Goal: Task Accomplishment & Management: Use online tool/utility

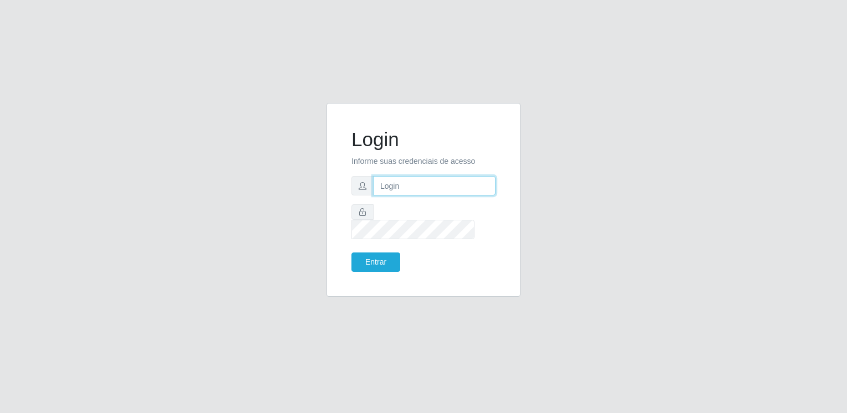
click at [416, 196] on input "text" at bounding box center [434, 185] width 122 height 19
type input "[EMAIL_ADDRESS][DOMAIN_NAME]"
click at [351, 253] on button "Entrar" at bounding box center [375, 262] width 49 height 19
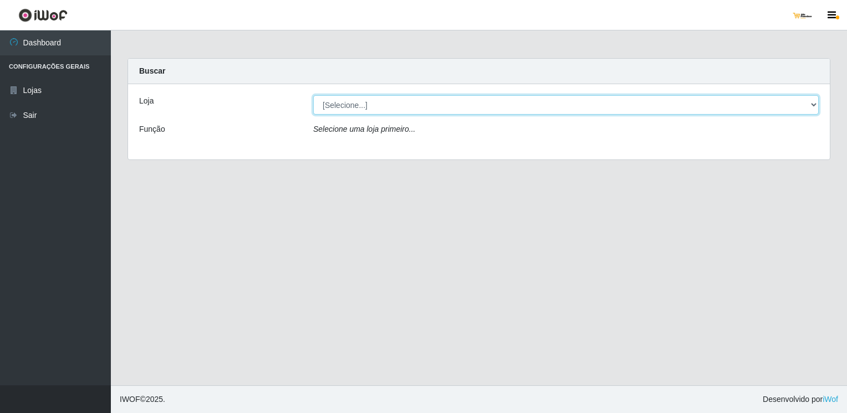
click at [444, 101] on select "[Selecione...] [GEOGRAPHIC_DATA]" at bounding box center [565, 104] width 505 height 19
select select "168"
click at [313, 95] on select "[Selecione...] [GEOGRAPHIC_DATA]" at bounding box center [565, 104] width 505 height 19
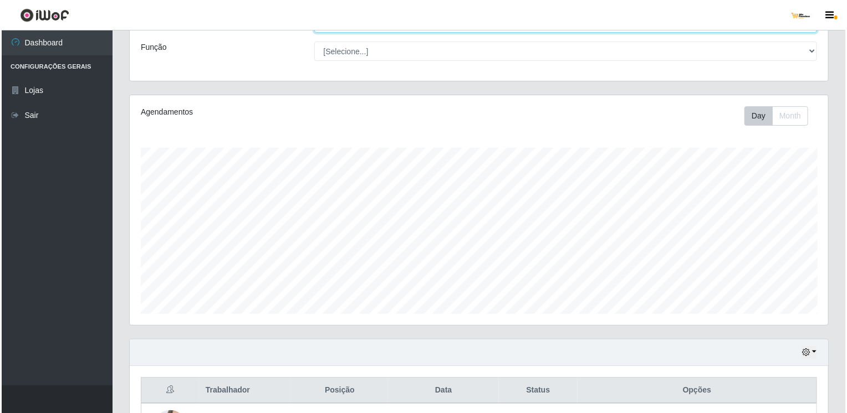
scroll to position [172, 0]
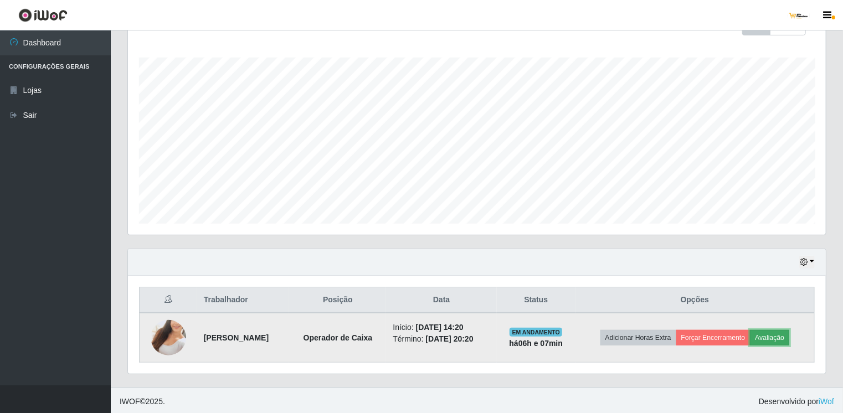
click at [772, 334] on button "Avaliação" at bounding box center [769, 338] width 39 height 16
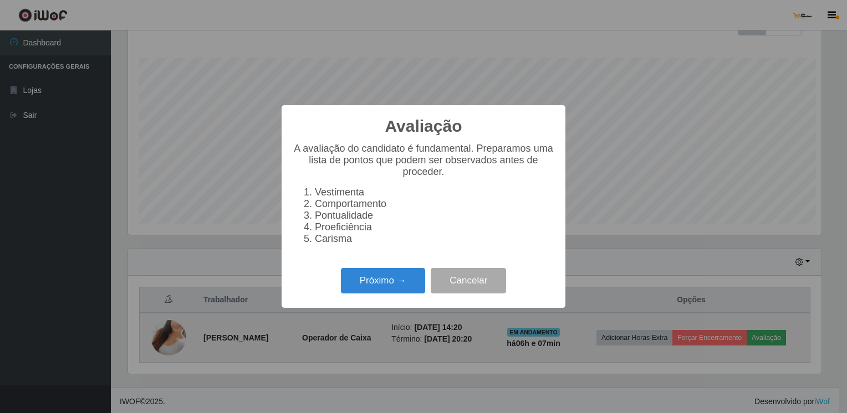
scroll to position [230, 694]
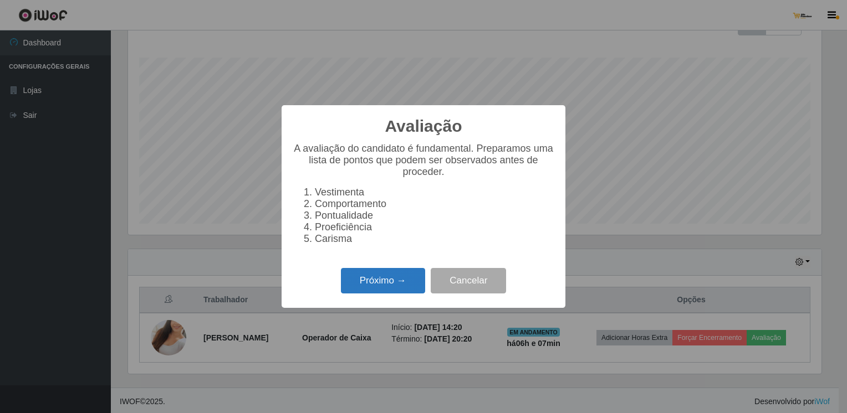
click at [416, 294] on button "Próximo →" at bounding box center [383, 281] width 84 height 26
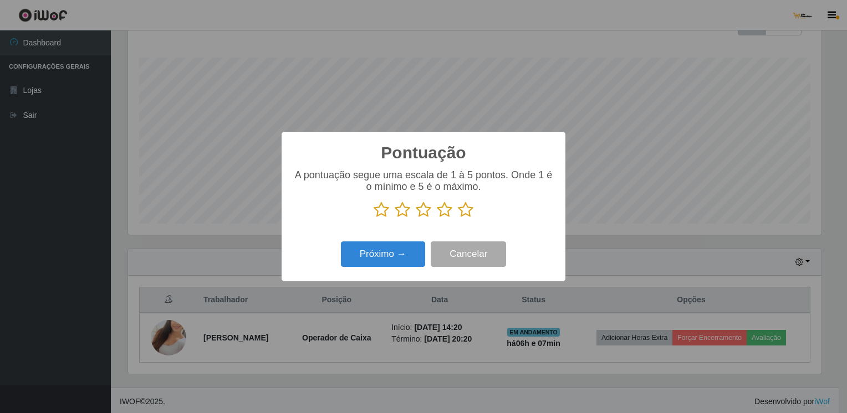
click at [443, 210] on icon at bounding box center [445, 210] width 16 height 17
click at [437, 218] on input "radio" at bounding box center [437, 218] width 0 height 0
click at [396, 264] on button "Próximo →" at bounding box center [383, 255] width 84 height 26
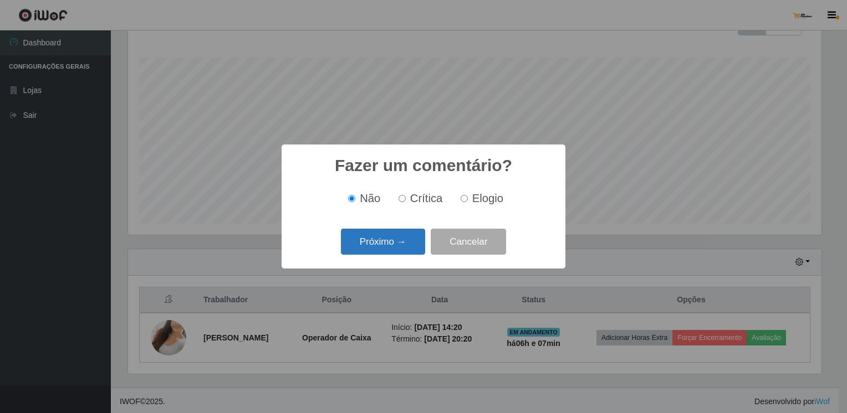
click at [401, 254] on button "Próximo →" at bounding box center [383, 242] width 84 height 26
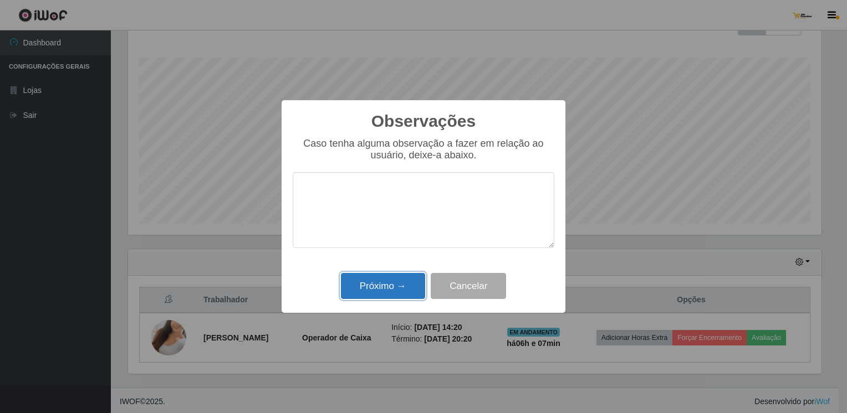
click at [409, 286] on button "Próximo →" at bounding box center [383, 286] width 84 height 26
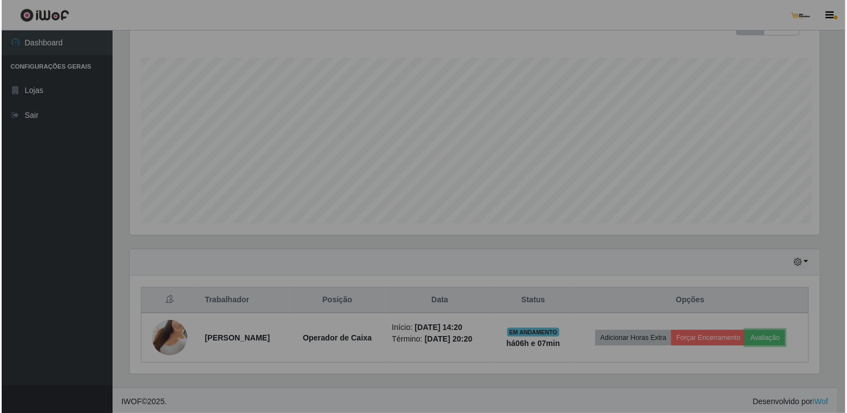
scroll to position [230, 698]
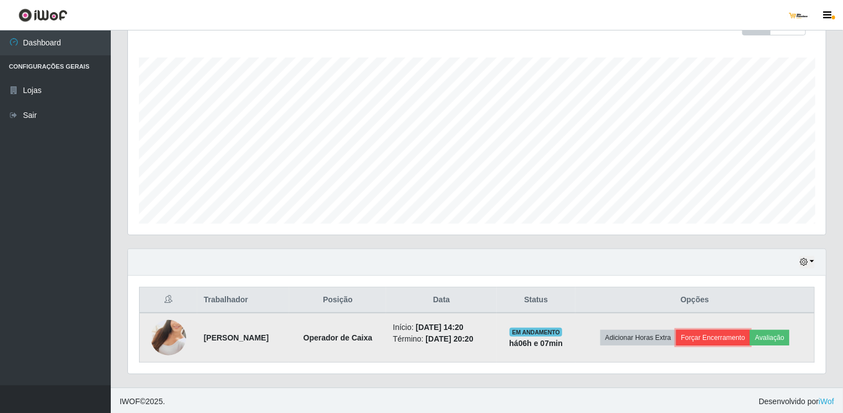
click at [707, 334] on button "Forçar Encerramento" at bounding box center [713, 338] width 74 height 16
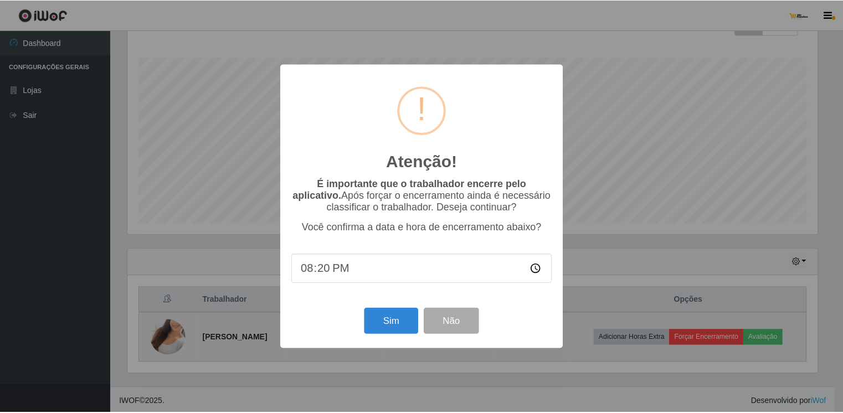
scroll to position [230, 694]
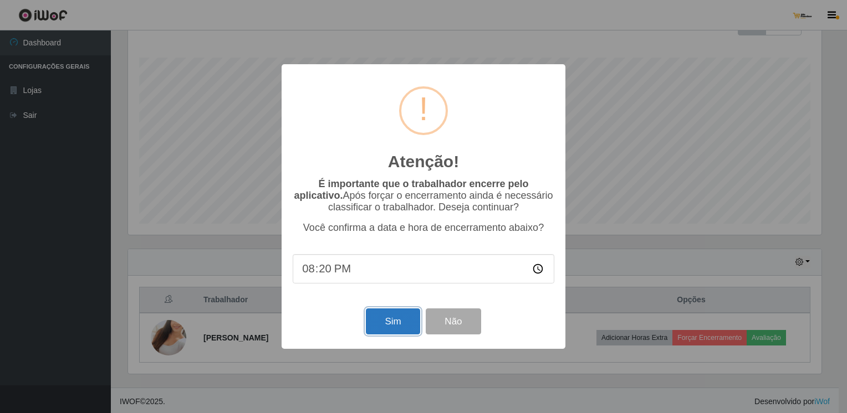
click at [398, 319] on button "Sim" at bounding box center [393, 322] width 54 height 26
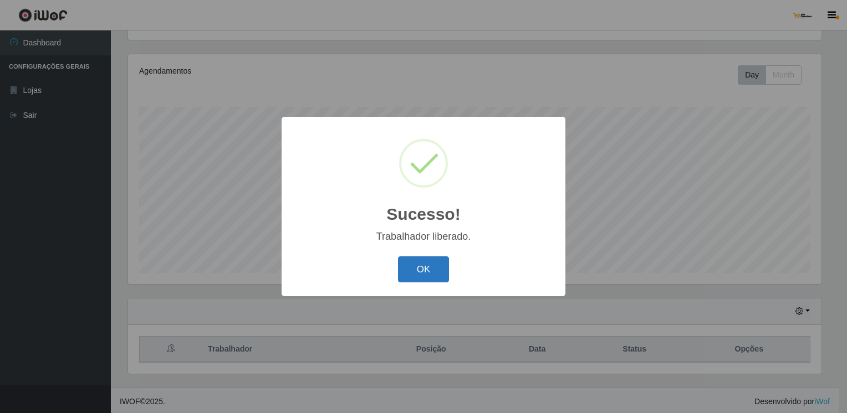
click at [406, 270] on button "OK" at bounding box center [424, 270] width 52 height 26
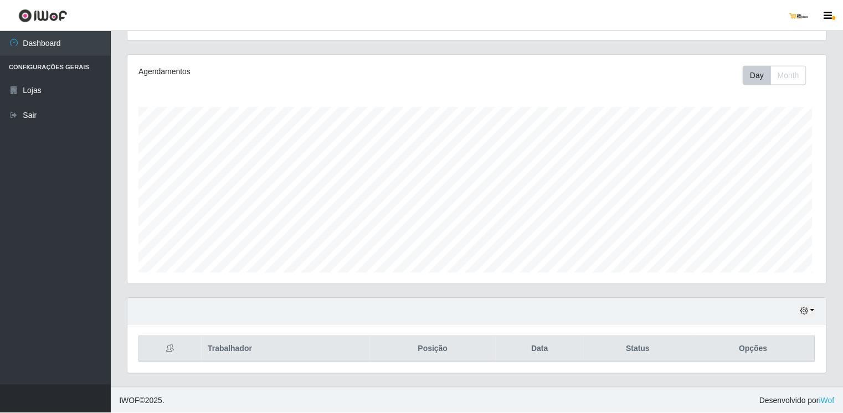
scroll to position [230, 698]
